Goal: Task Accomplishment & Management: Manage account settings

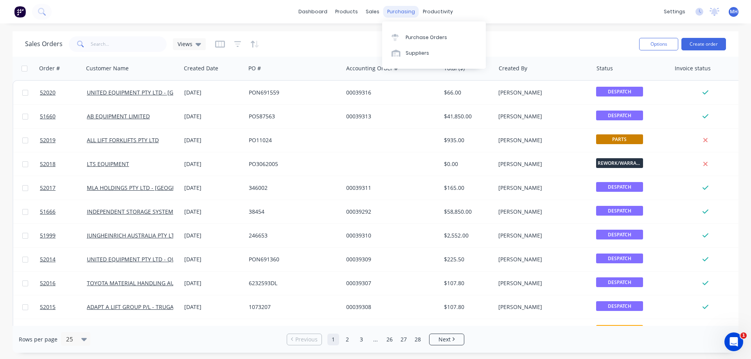
click at [400, 12] on div "purchasing" at bounding box center [401, 12] width 36 height 12
click at [414, 39] on div "Purchase Orders" at bounding box center [425, 37] width 41 height 7
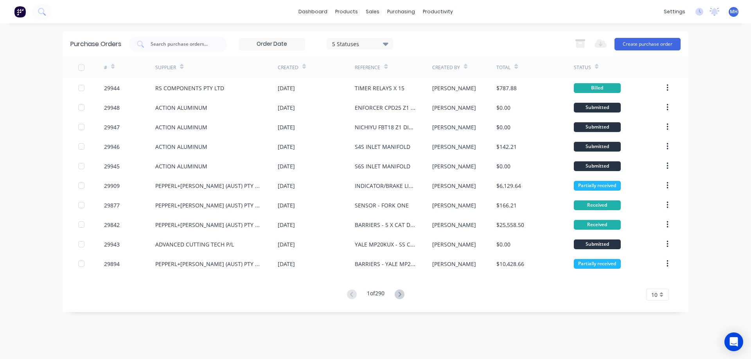
click at [154, 44] on input "text" at bounding box center [182, 44] width 65 height 8
type input "29829"
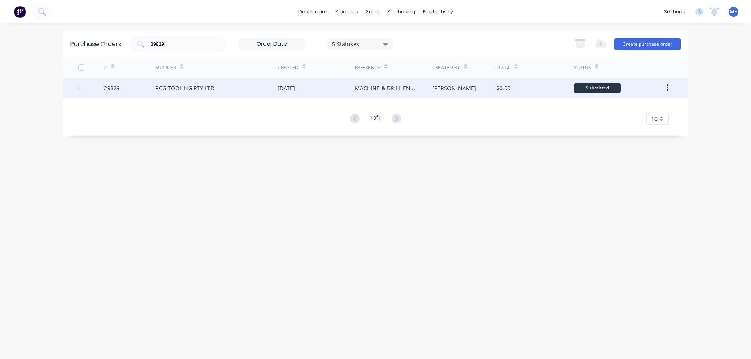
click at [199, 89] on div "RCG TOOLING PTY LTD" at bounding box center [184, 88] width 59 height 8
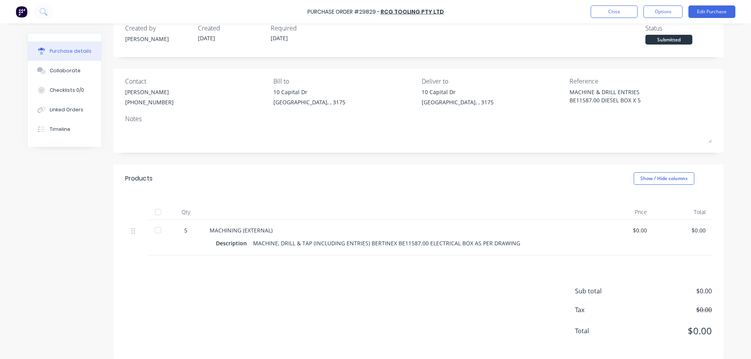
scroll to position [24, 0]
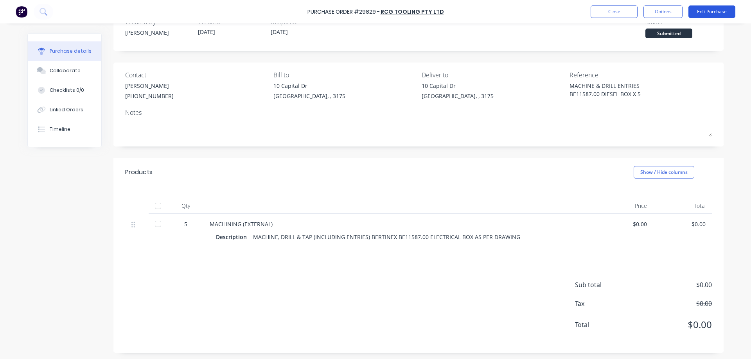
click at [711, 9] on button "Edit Purchase" at bounding box center [711, 11] width 47 height 13
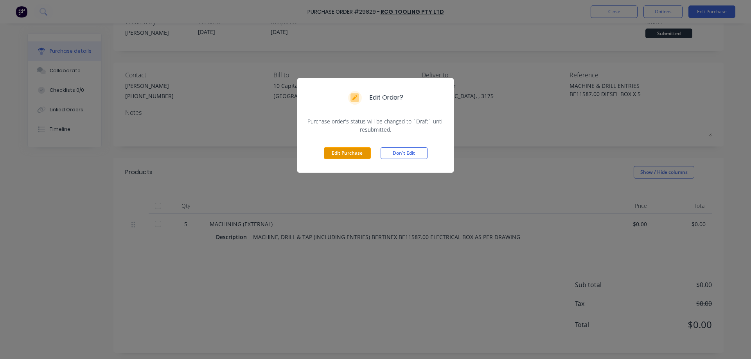
click at [336, 151] on button "Edit Purchase" at bounding box center [347, 153] width 47 height 12
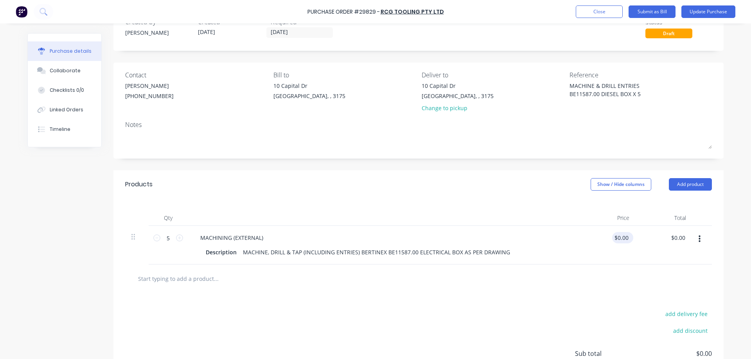
type textarea "x"
type input "0.0000"
click at [621, 238] on input "0.0000" at bounding box center [621, 237] width 18 height 11
type textarea "x"
type input "$0.00"
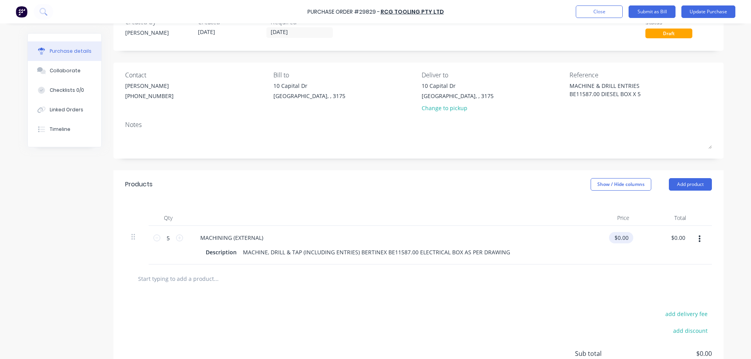
click at [633, 234] on div "$0.00 0.0000" at bounding box center [621, 237] width 24 height 11
type textarea "x"
click at [618, 235] on input "0" at bounding box center [621, 237] width 18 height 11
type input "0"
type input "1180"
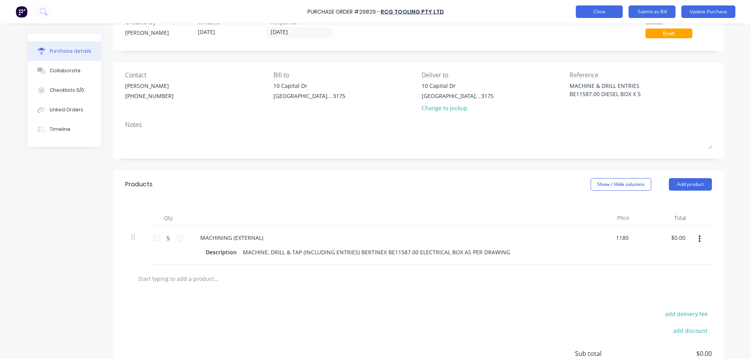
type textarea "x"
type input "$1,180.00"
type input "5900.00"
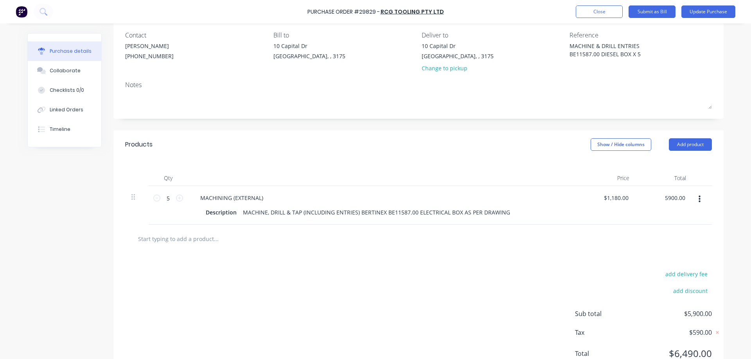
scroll to position [93, 0]
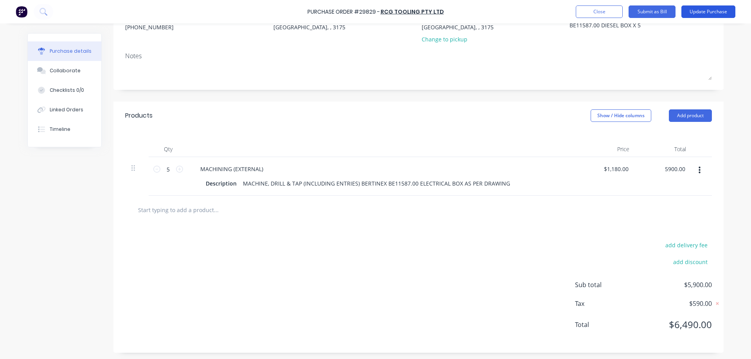
type textarea "x"
type input "$5,900.00"
click at [705, 9] on button "Update Purchase" at bounding box center [708, 11] width 54 height 13
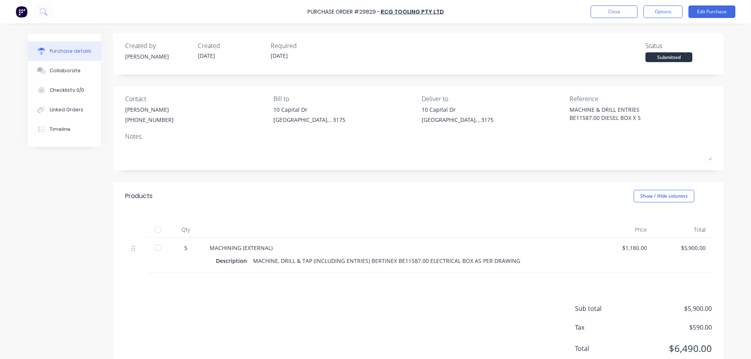
click at [160, 249] on div at bounding box center [158, 248] width 16 height 16
type textarea "x"
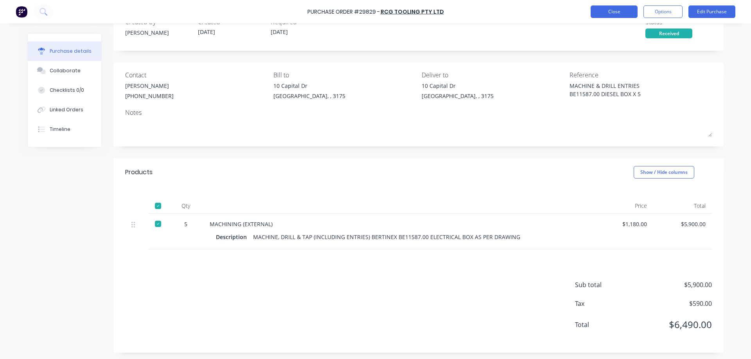
click at [611, 13] on button "Close" at bounding box center [613, 11] width 47 height 13
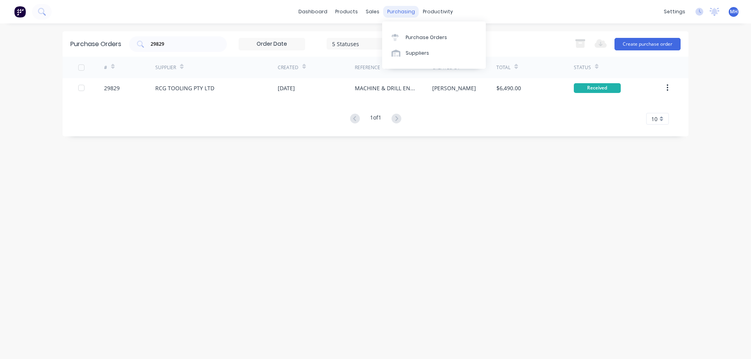
click at [393, 13] on div "purchasing" at bounding box center [401, 12] width 36 height 12
click at [414, 41] on div "Purchase Orders" at bounding box center [425, 37] width 41 height 7
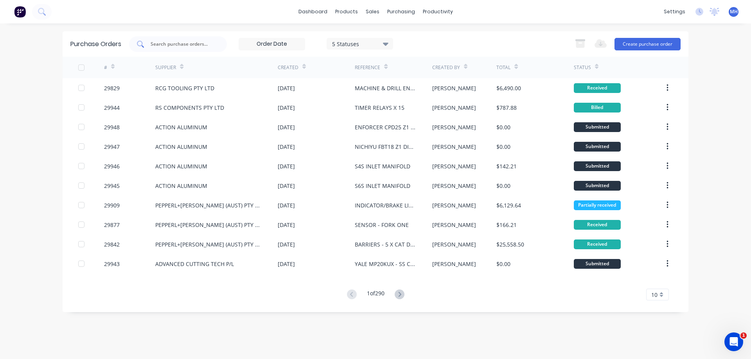
click at [164, 43] on input "text" at bounding box center [182, 44] width 65 height 8
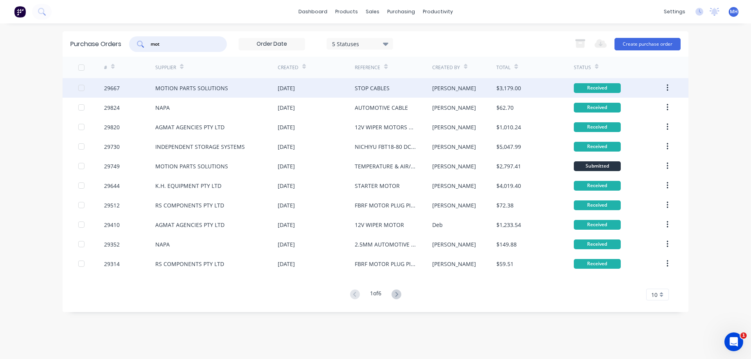
type input "mot"
click at [191, 89] on div "MOTION PARTS SOLUTIONS" at bounding box center [191, 88] width 73 height 8
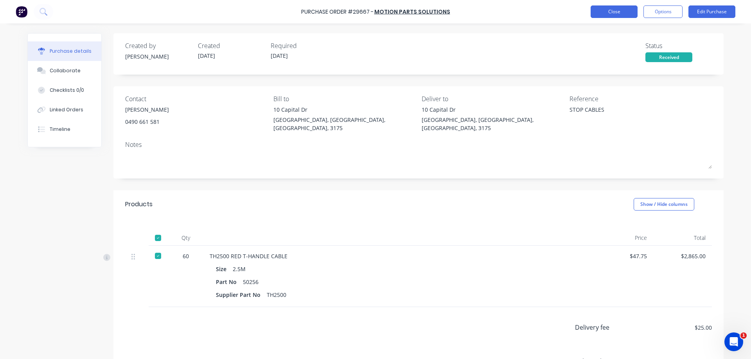
click at [607, 14] on button "Close" at bounding box center [613, 11] width 47 height 13
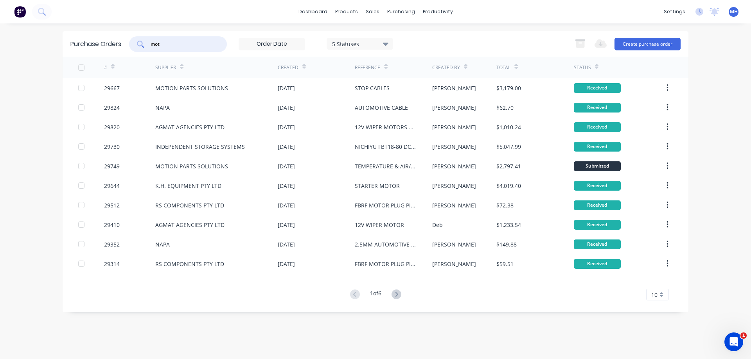
click at [179, 47] on input "mot" at bounding box center [182, 44] width 65 height 8
type input "m"
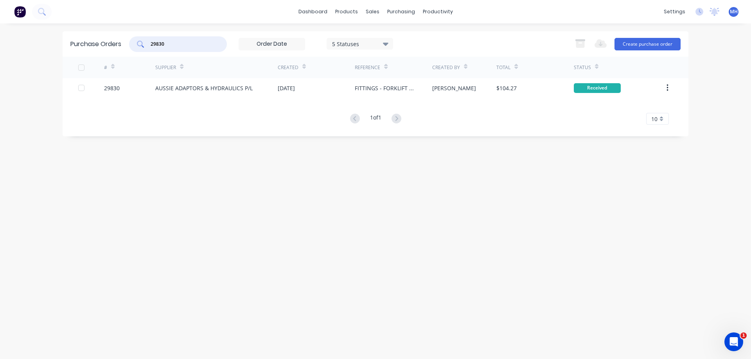
click at [175, 42] on input "29830" at bounding box center [182, 44] width 65 height 8
type input "29777"
click at [404, 52] on link "Suppliers" at bounding box center [434, 53] width 104 height 16
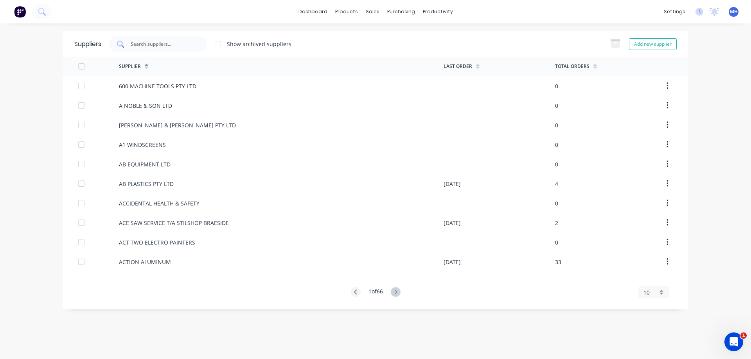
click at [165, 48] on div at bounding box center [158, 44] width 98 height 16
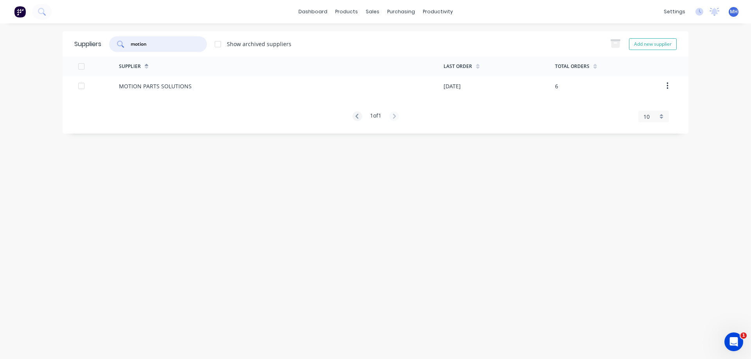
type input "motion"
